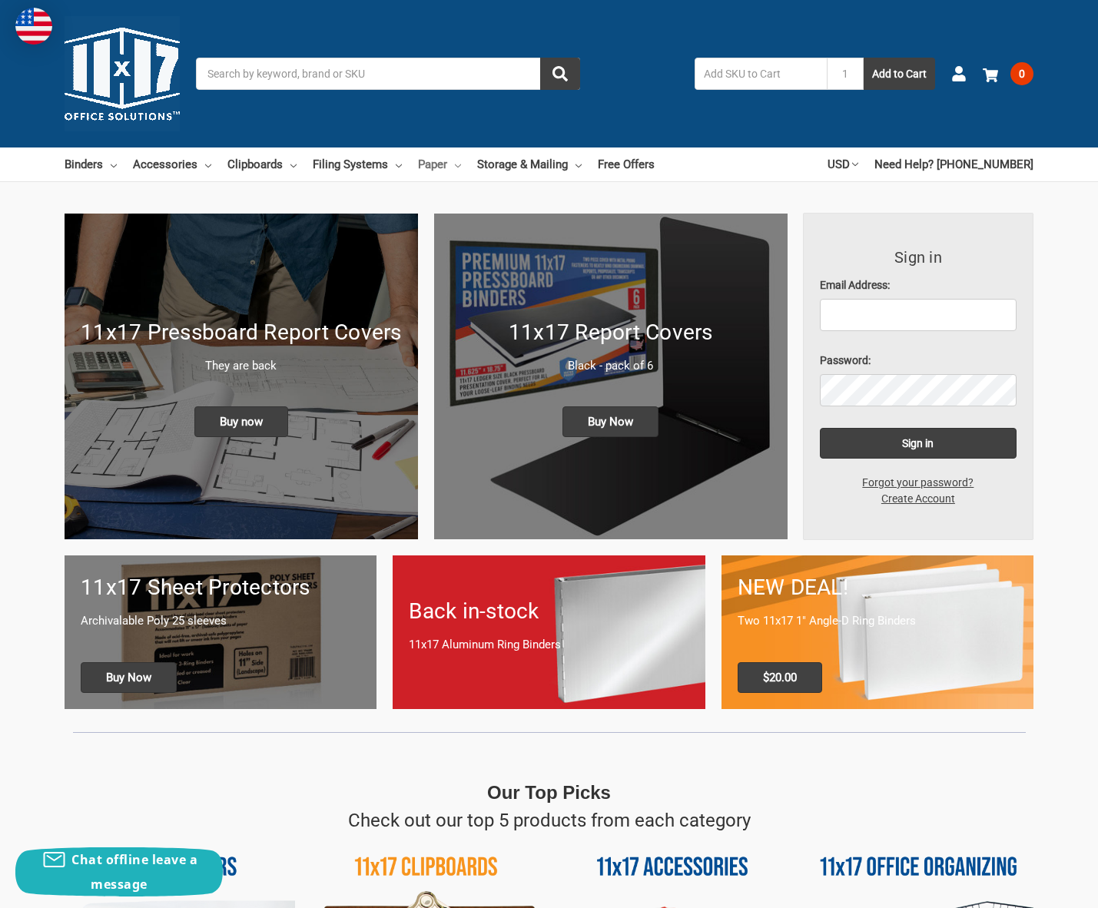
click at [461, 159] on link "Paper" at bounding box center [439, 165] width 43 height 34
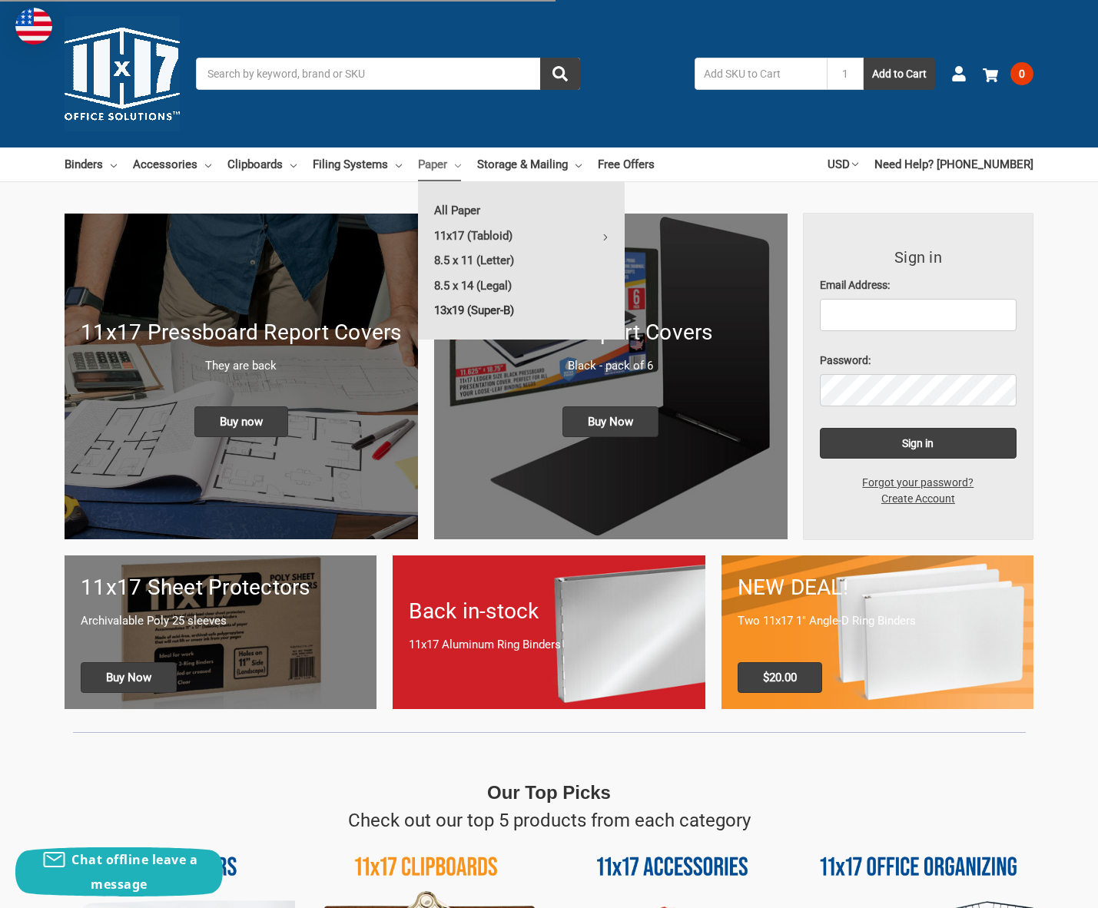
click at [511, 303] on link "13x19 (Super-B)" at bounding box center [521, 310] width 207 height 25
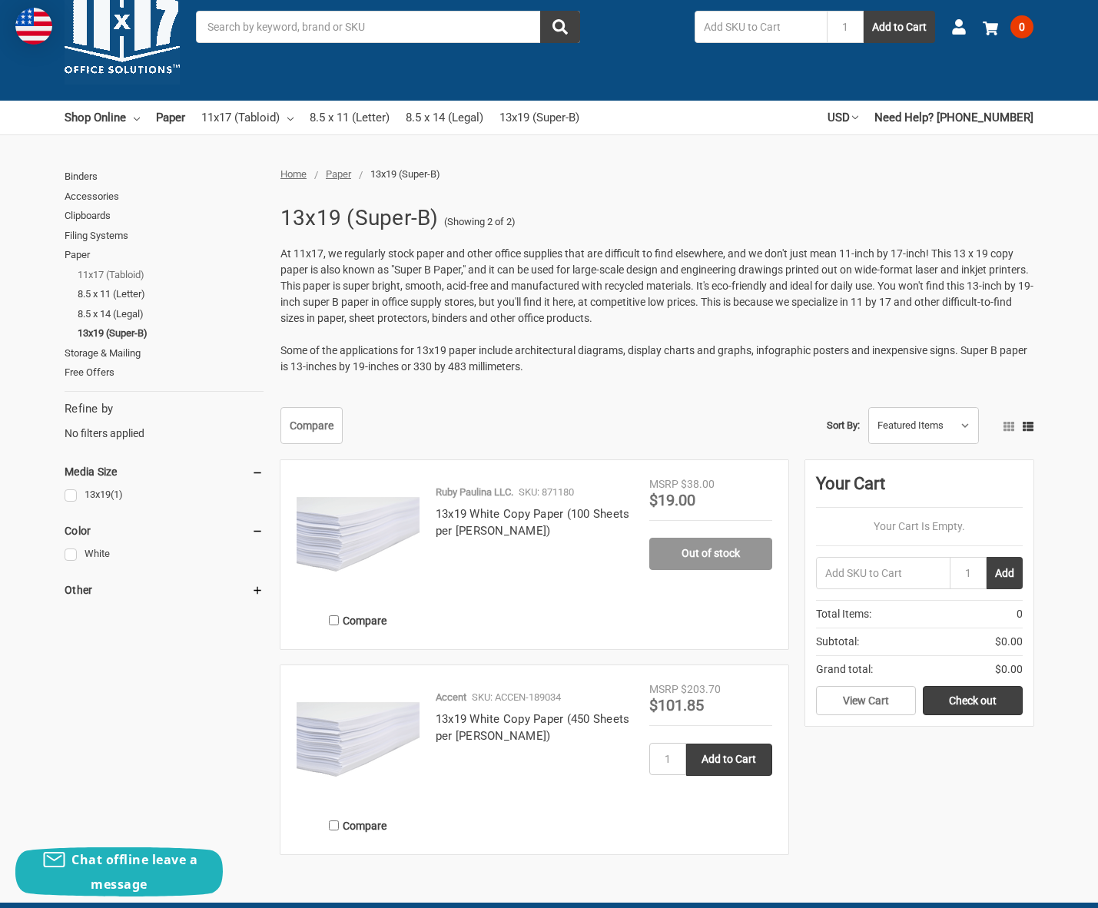
click at [111, 271] on link "11x17 (Tabloid)" at bounding box center [171, 275] width 186 height 20
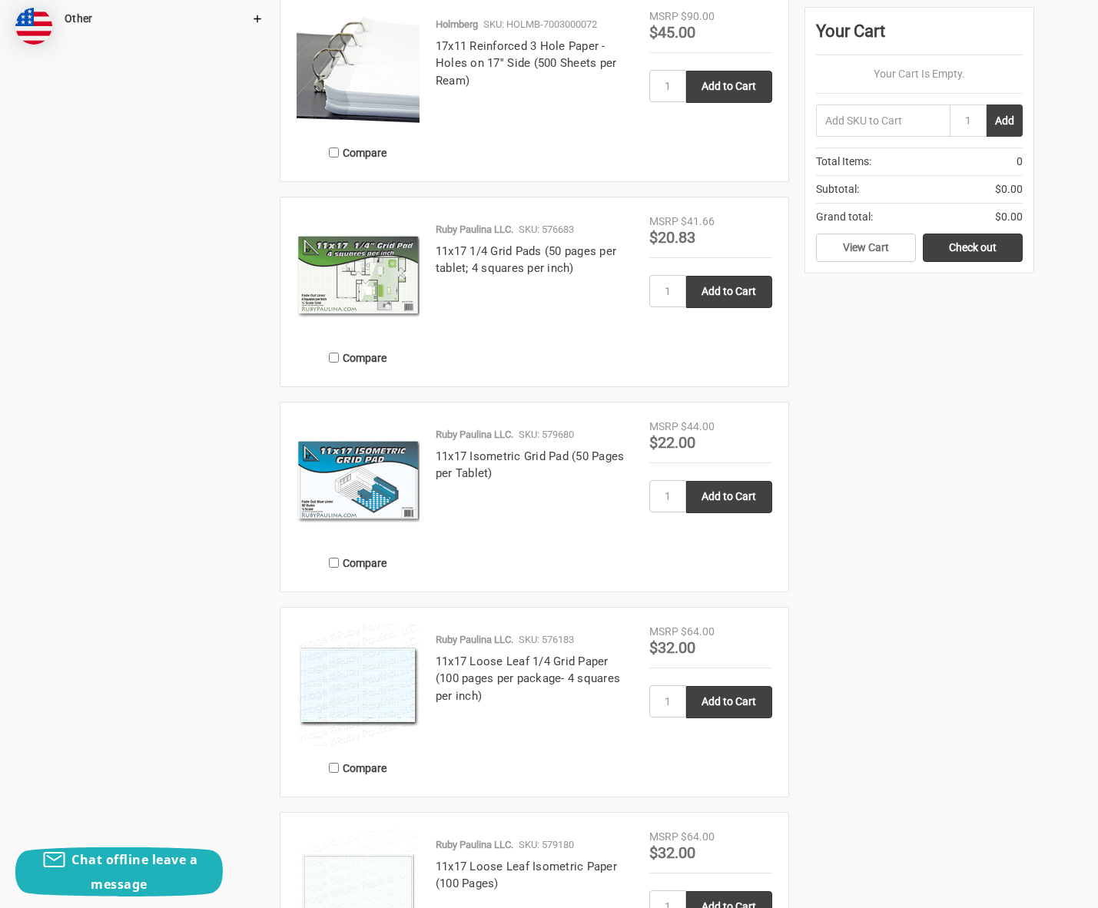
scroll to position [1124, 0]
